Goal: Task Accomplishment & Management: Manage account settings

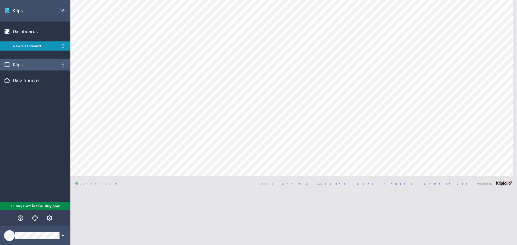
click at [35, 64] on div "Klips" at bounding box center [35, 65] width 44 height 6
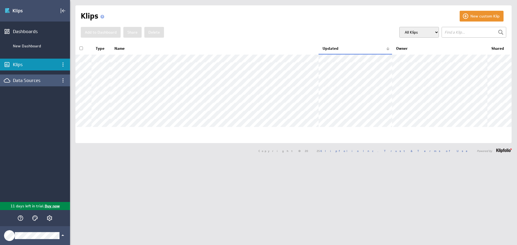
click at [34, 82] on div "Data Sources" at bounding box center [35, 81] width 44 height 6
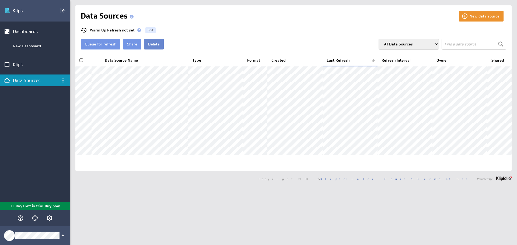
click at [151, 43] on button "Delete" at bounding box center [154, 44] width 20 height 11
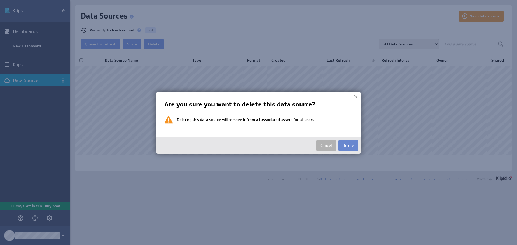
click at [344, 142] on button "Delete" at bounding box center [348, 145] width 20 height 11
